Goal: Information Seeking & Learning: Understand process/instructions

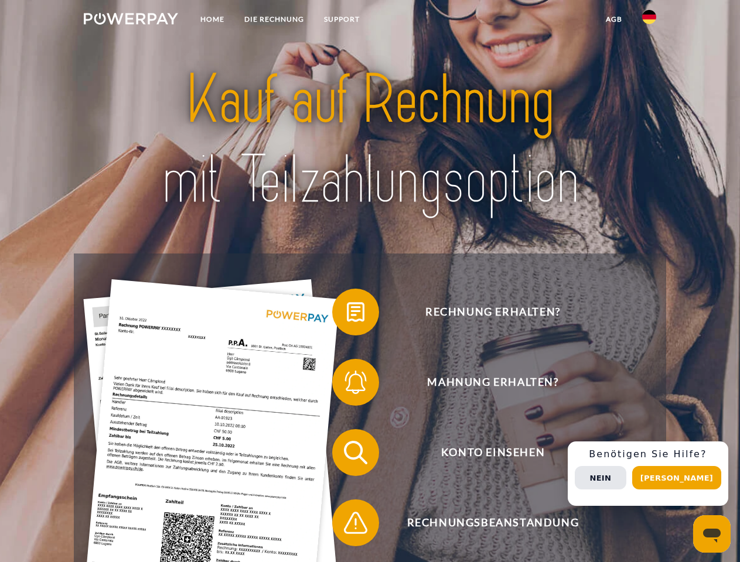
click at [131, 21] on img at bounding box center [131, 19] width 94 height 12
click at [649, 21] on img at bounding box center [649, 17] width 14 height 14
click at [613, 19] on link "agb" at bounding box center [614, 19] width 36 height 21
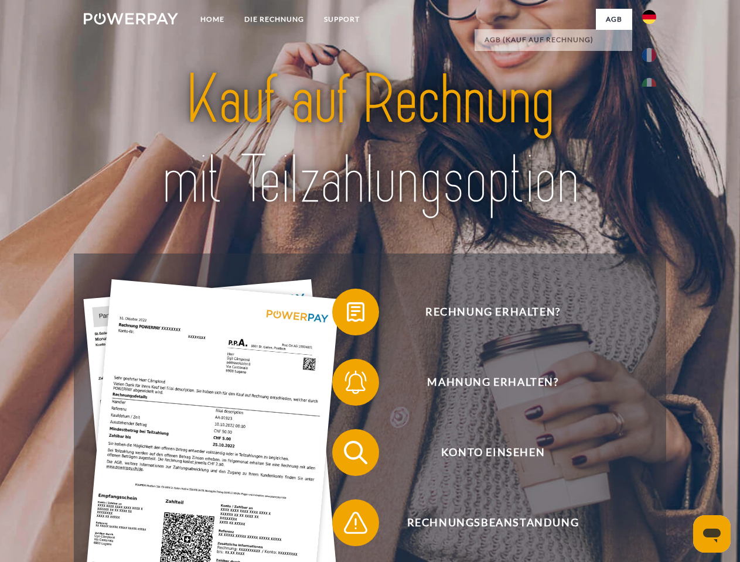
click at [347, 315] on span at bounding box center [338, 312] width 59 height 59
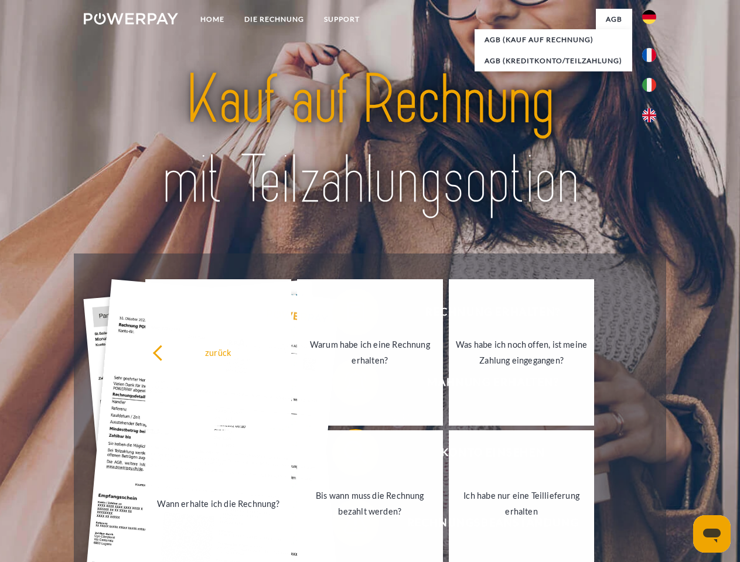
click at [347, 385] on div "Rechnung erhalten? Mahnung erhalten? Konto einsehen" at bounding box center [370, 488] width 592 height 469
click at [347, 455] on link "Bis wann muss die Rechnung bezahlt werden?" at bounding box center [369, 504] width 146 height 146
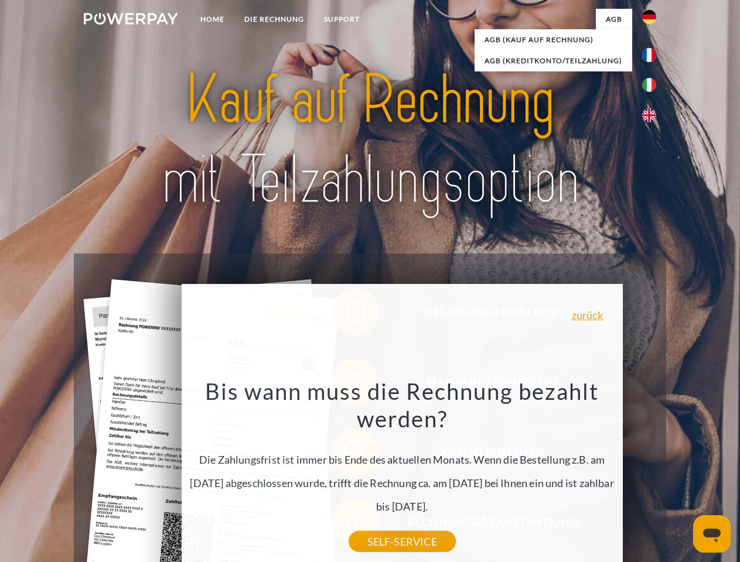
click at [347, 525] on div "Bis wann muss die Rechnung bezahlt werden? Die Zahlungsfrist ist immer bis Ende…" at bounding box center [402, 459] width 428 height 165
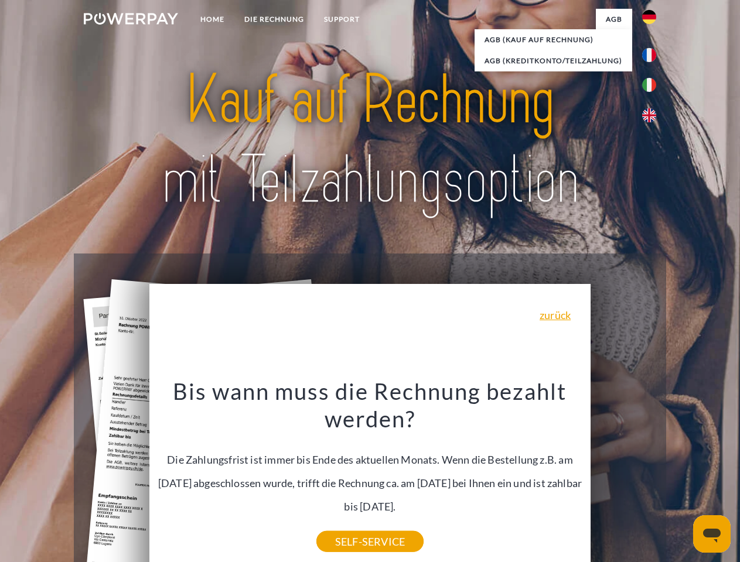
click at [652, 474] on div "Rechnung erhalten? Mahnung erhalten? Konto einsehen" at bounding box center [370, 488] width 592 height 469
click at [623, 476] on span "Konto einsehen" at bounding box center [492, 452] width 287 height 47
click at [681, 478] on header "Home DIE RECHNUNG SUPPORT" at bounding box center [370, 404] width 740 height 809
